Goal: Transaction & Acquisition: Purchase product/service

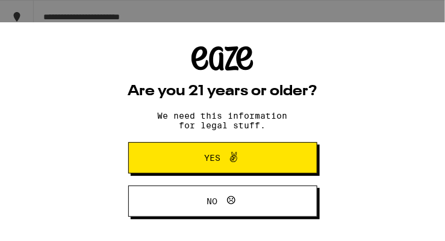
click at [233, 161] on icon at bounding box center [234, 157] width 14 height 14
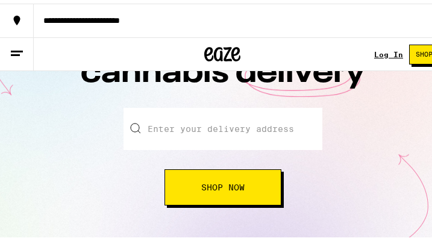
click at [168, 124] on input "Enter your delivery address" at bounding box center [223, 125] width 199 height 42
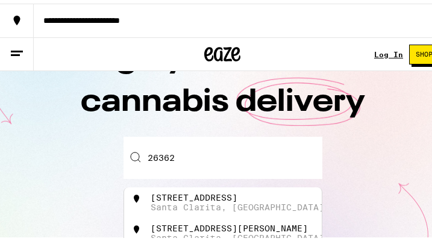
scroll to position [61, 0]
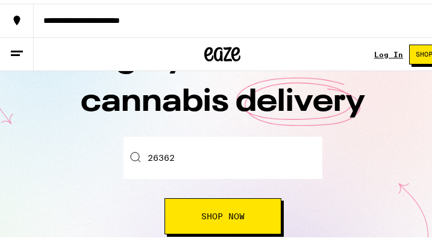
click at [199, 159] on input "26362" at bounding box center [223, 154] width 199 height 42
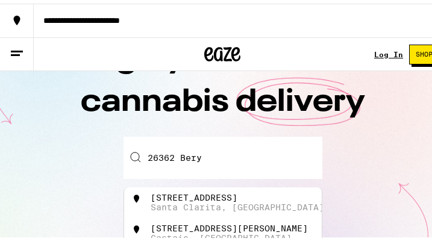
click at [217, 190] on div "[STREET_ADDRESS]" at bounding box center [194, 194] width 87 height 10
type input "[STREET_ADDRESS]"
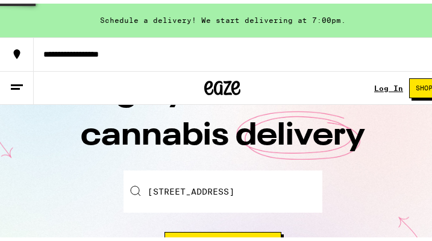
scroll to position [95, 0]
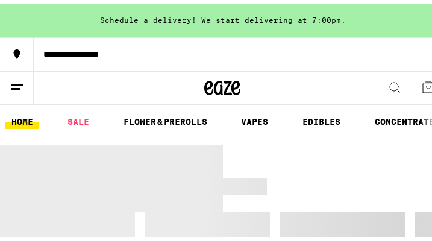
click at [346, 207] on div at bounding box center [334, 200] width 223 height 17
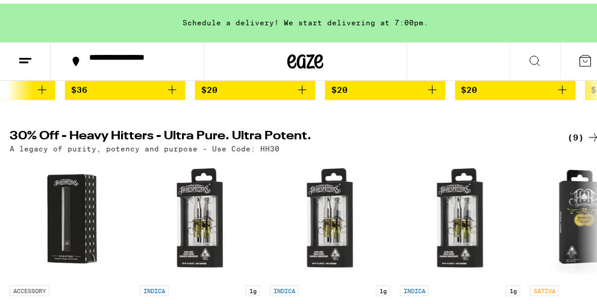
scroll to position [367, 0]
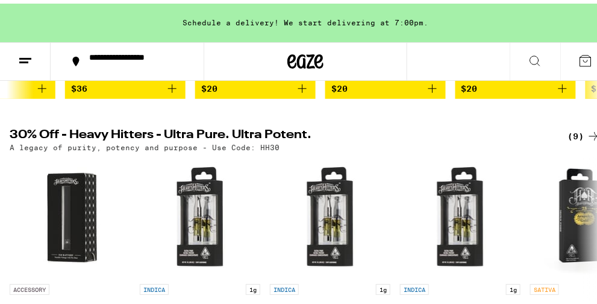
click at [445, 174] on img "Open page for Acapulco Gold Ultra - 1g from Heavy Hitters" at bounding box center [590, 214] width 120 height 120
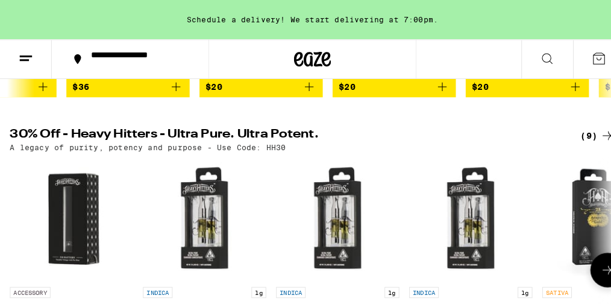
scroll to position [377, 0]
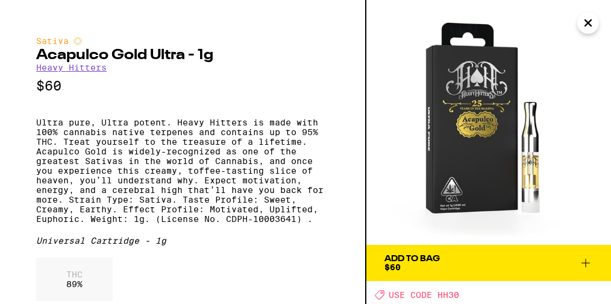
click at [295, 240] on div "Sativa Acapulco Gold Ultra - 1g Heavy Hitters $60 Ultra pure, Ultra potent. Hea…" at bounding box center [182, 222] width 293 height 372
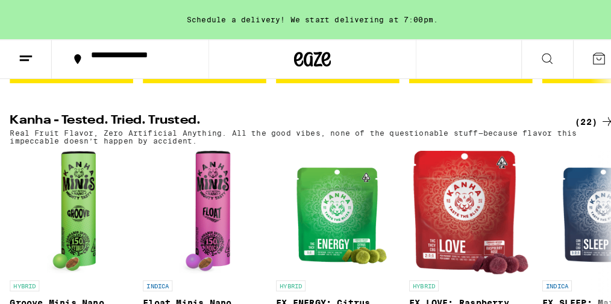
scroll to position [668, 0]
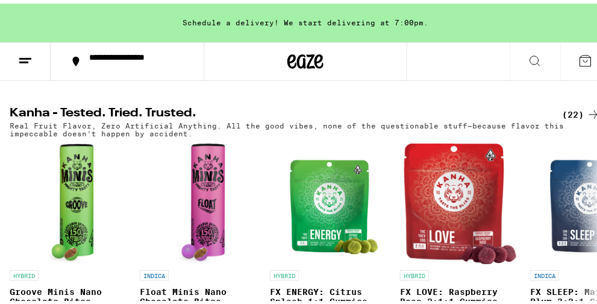
click at [445, 214] on img "Open page for FX SLEEP: Marionberry Plum 3:2:1 Gummies from Kanha" at bounding box center [590, 200] width 101 height 120
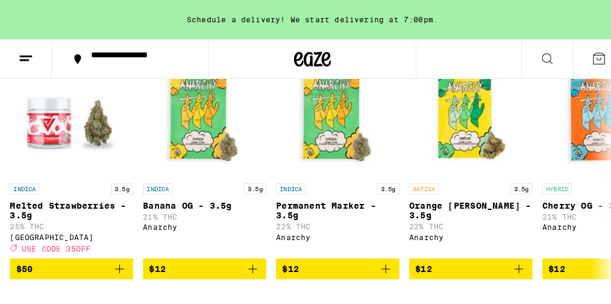
scroll to position [1024, 0]
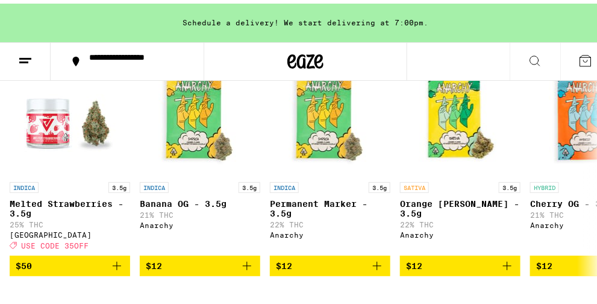
click at [48, 189] on div "INDICA 3.5g" at bounding box center [70, 183] width 120 height 11
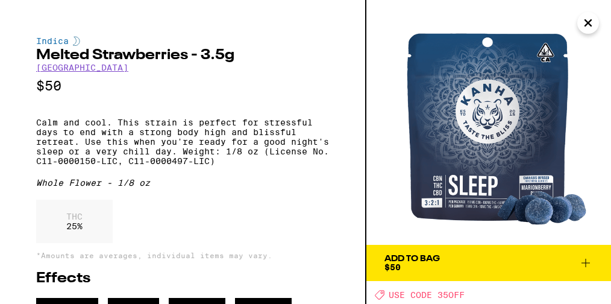
click at [85, 240] on div "Indica Melted Strawberries - 3.5g Ember Valley $50 Calm and cool. This strain i…" at bounding box center [182, 193] width 293 height 314
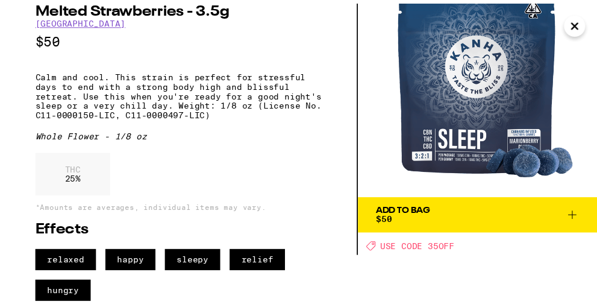
scroll to position [67, 0]
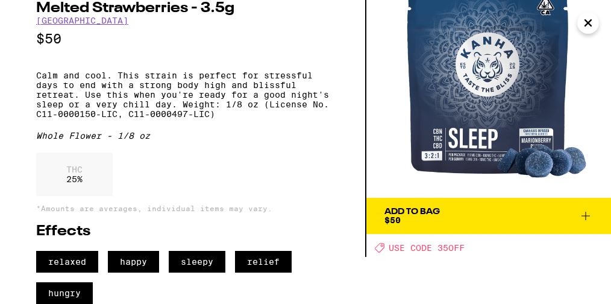
click at [51, 204] on p "*Amounts are averages, individual items may vary." at bounding box center [182, 208] width 293 height 8
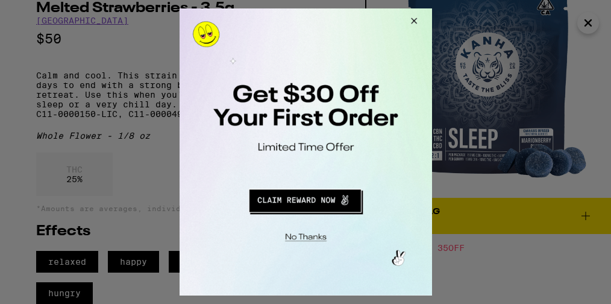
click at [415, 20] on button "Close Modal" at bounding box center [411, 22] width 33 height 29
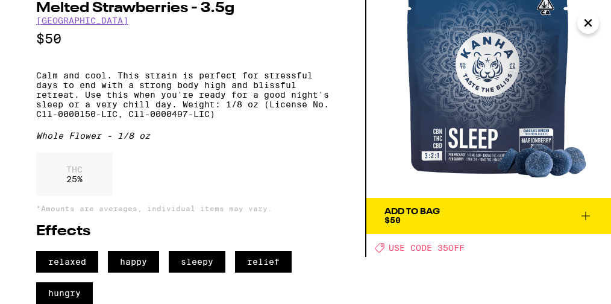
click at [445, 23] on icon "Close" at bounding box center [588, 23] width 6 height 6
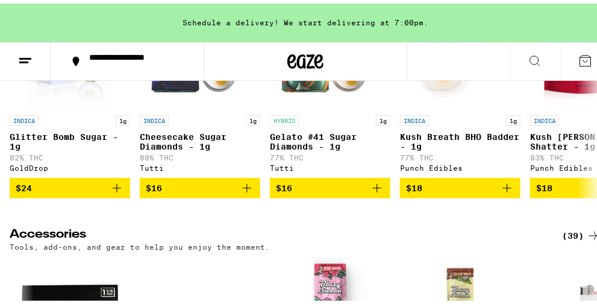
scroll to position [4768, 0]
